Goal: Task Accomplishment & Management: Manage account settings

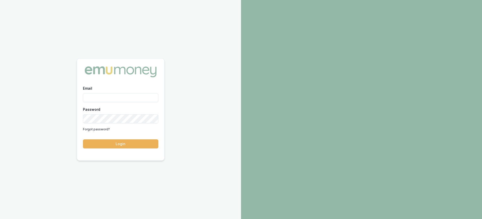
click at [115, 100] on input "Email" at bounding box center [120, 97] width 75 height 9
type input "paul@whoneedsleads.com.au"
click at [83, 140] on button "Login" at bounding box center [120, 144] width 75 height 9
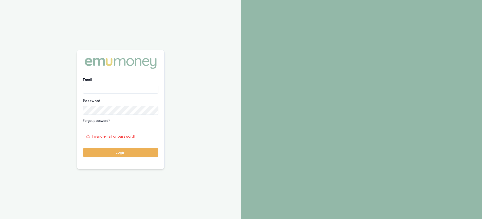
click at [111, 86] on input "Email" at bounding box center [120, 89] width 75 height 9
type input "paul@whoneedsleads.com.au"
click at [83, 148] on button "Login" at bounding box center [120, 152] width 75 height 9
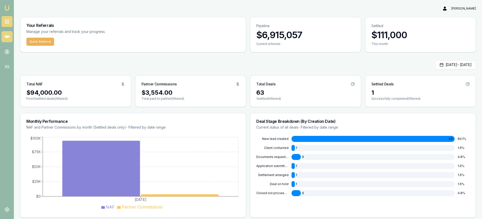
click at [9, 37] on icon at bounding box center [7, 36] width 5 height 5
